Goal: Transaction & Acquisition: Download file/media

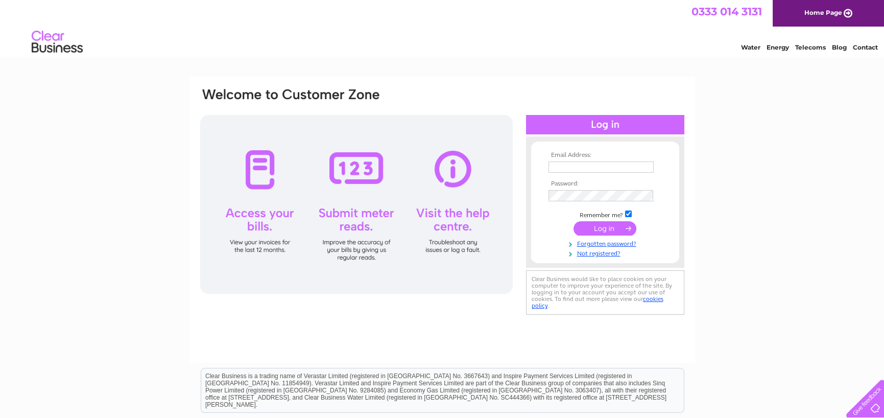
type input "sue@gmistone.co.uk"
click at [615, 229] on input "submit" at bounding box center [604, 228] width 63 height 14
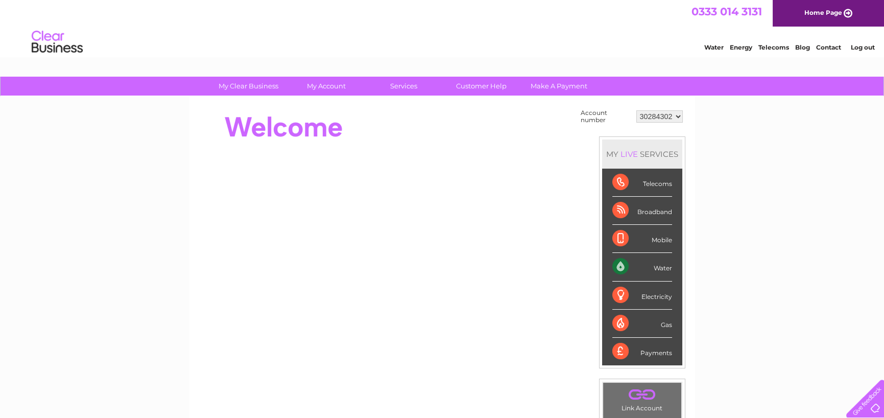
scroll to position [51, 0]
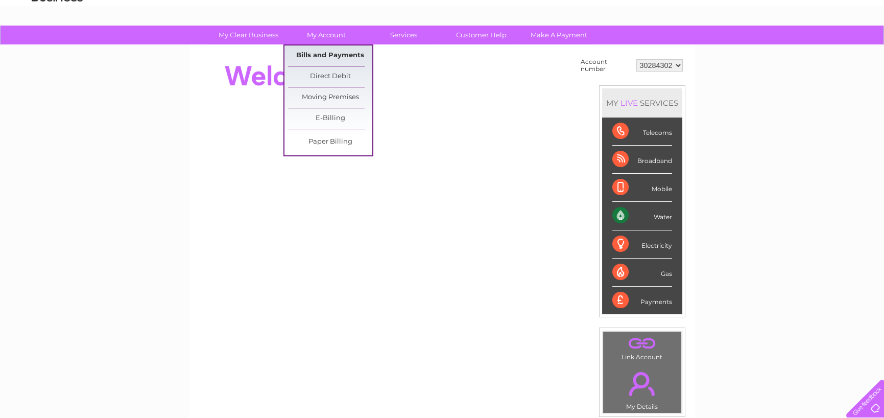
click at [317, 47] on link "Bills and Payments" at bounding box center [330, 55] width 84 height 20
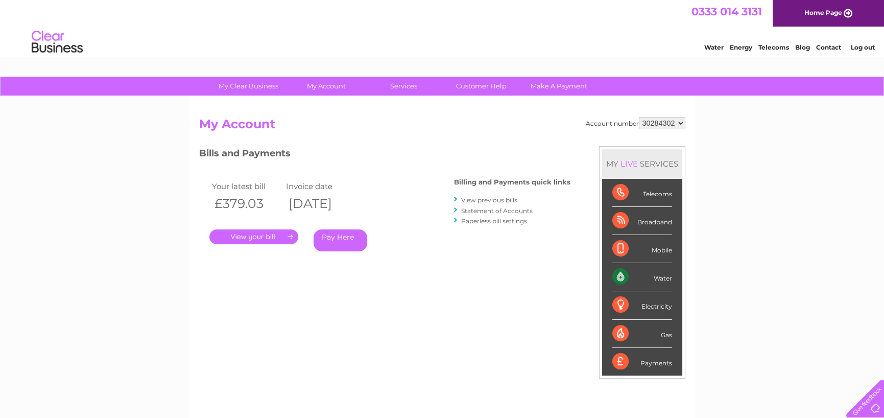
click at [279, 235] on link "." at bounding box center [253, 236] width 89 height 15
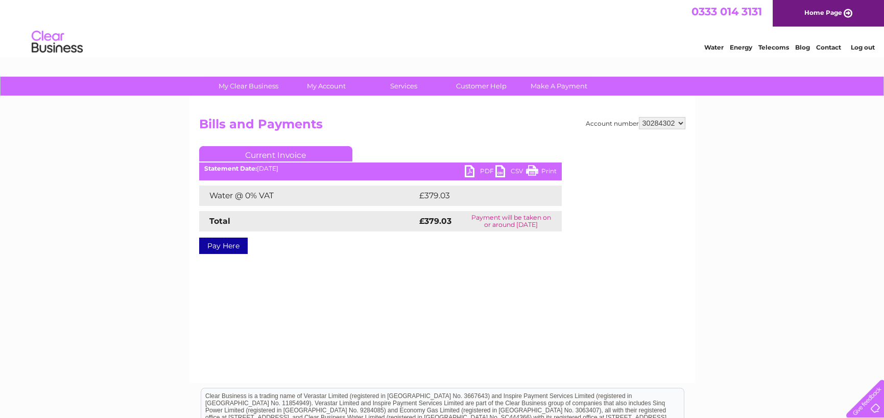
click at [478, 168] on link "PDF" at bounding box center [480, 172] width 31 height 15
click at [468, 170] on link "PDF" at bounding box center [480, 172] width 31 height 15
click at [467, 170] on link "PDF" at bounding box center [480, 172] width 31 height 15
click at [519, 125] on h2 "Bills and Payments" at bounding box center [442, 126] width 486 height 19
